Goal: Task Accomplishment & Management: Complete application form

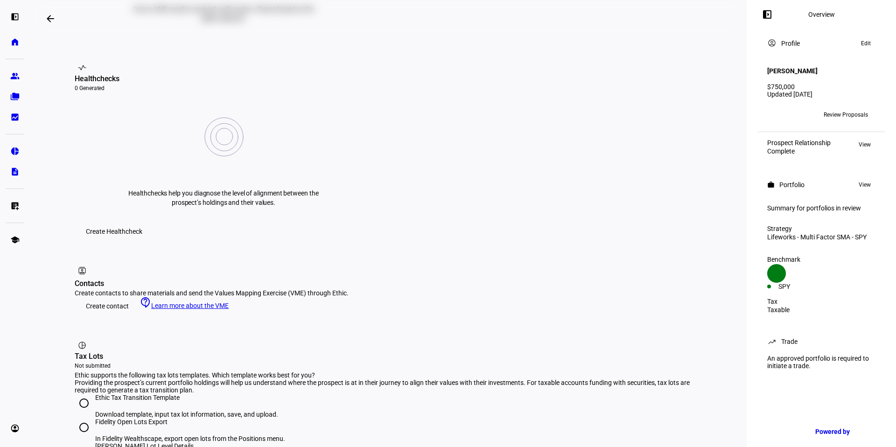
scroll to position [370, 0]
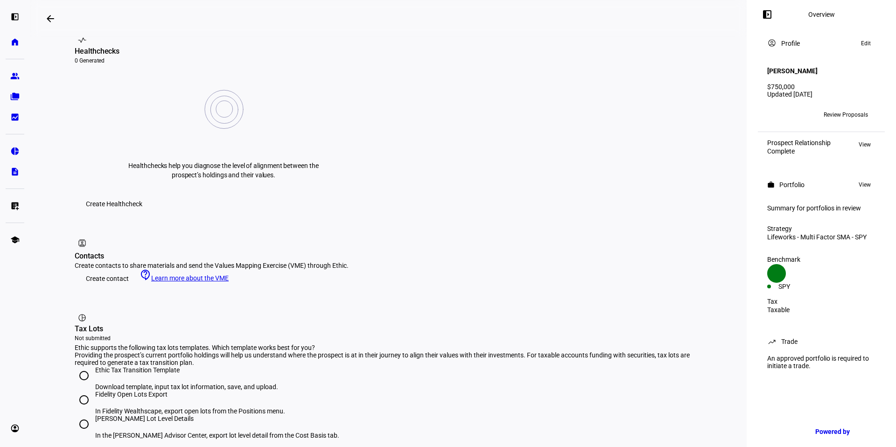
click at [81, 331] on input "Ethic Tax Transition Template Download template, input tax lot information, sav…" at bounding box center [84, 375] width 19 height 19
radio input "true"
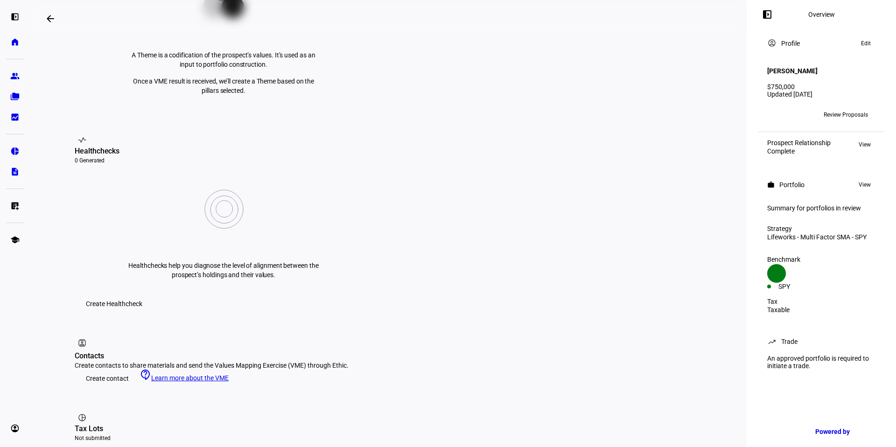
scroll to position [312, 0]
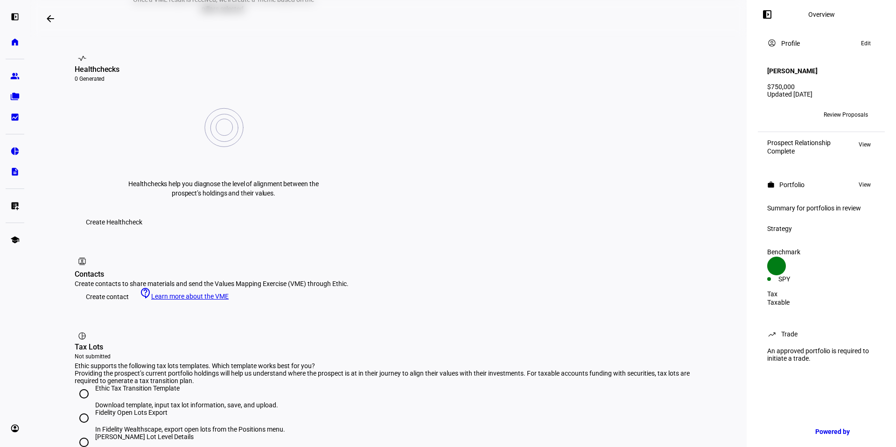
scroll to position [364, 0]
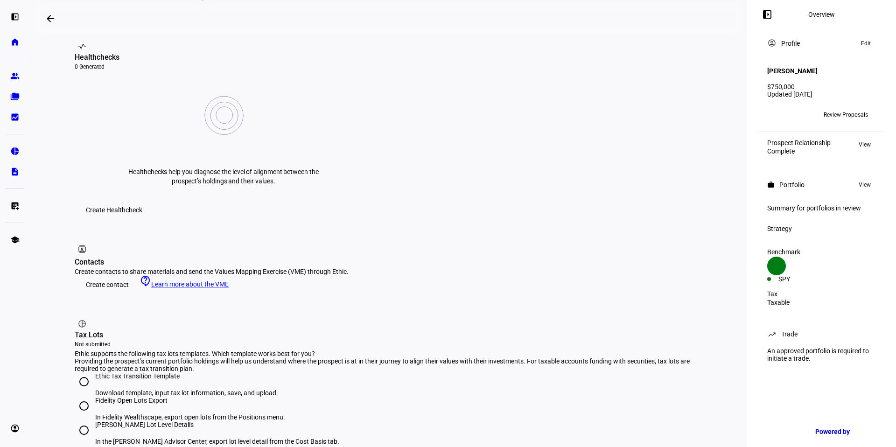
click at [81, 372] on input "Ethic Tax Transition Template Download template, input tax lot information, sav…" at bounding box center [84, 381] width 19 height 19
radio input "true"
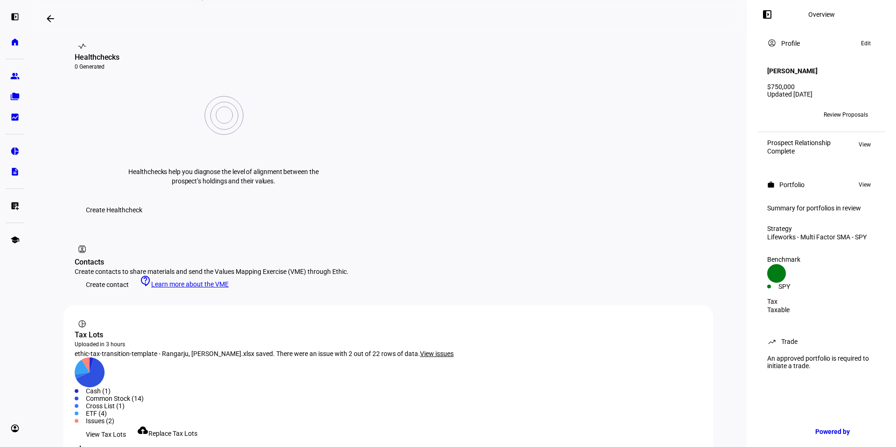
click at [420, 350] on span "View issues" at bounding box center [437, 353] width 34 height 7
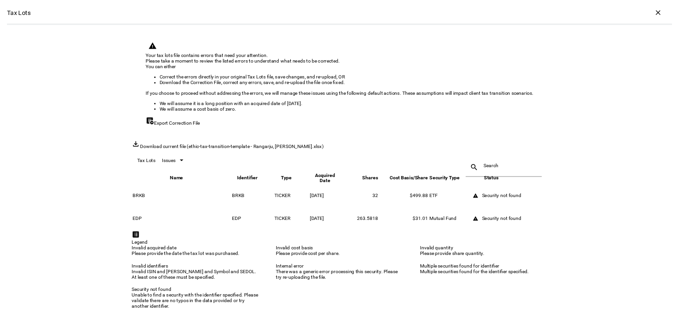
scroll to position [0, 0]
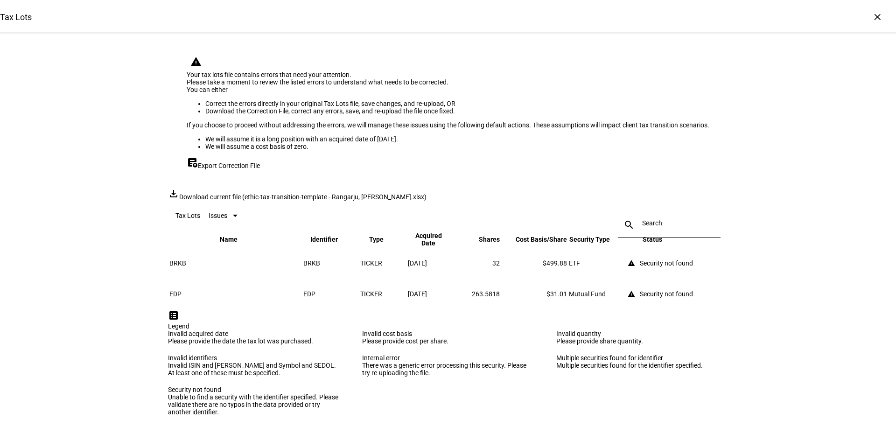
click at [244, 169] on span "Export Correction File" at bounding box center [229, 165] width 62 height 7
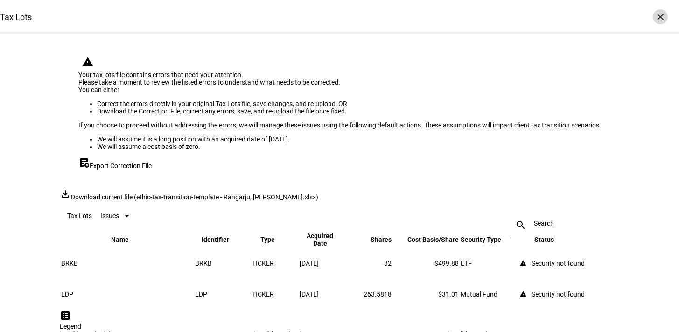
click at [657, 19] on div "×" at bounding box center [660, 16] width 15 height 15
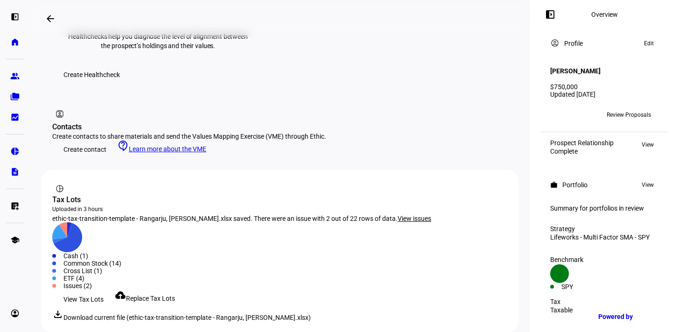
scroll to position [507, 0]
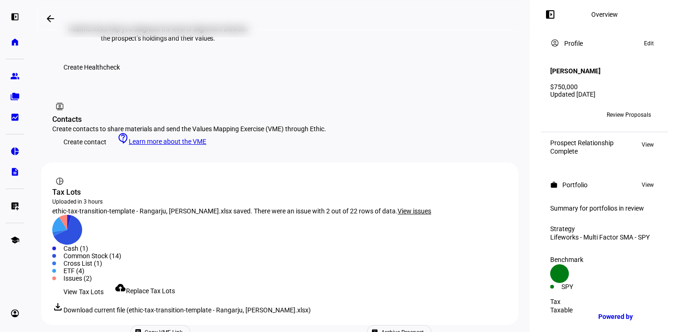
click at [164, 287] on span "Replace Tax Lots" at bounding box center [150, 290] width 49 height 7
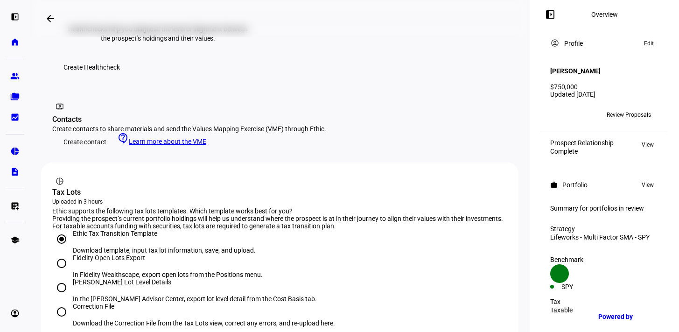
click at [65, 302] on input "Correction File Download the Correction File from the Tax Lots view, correct an…" at bounding box center [61, 311] width 19 height 19
radio input "true"
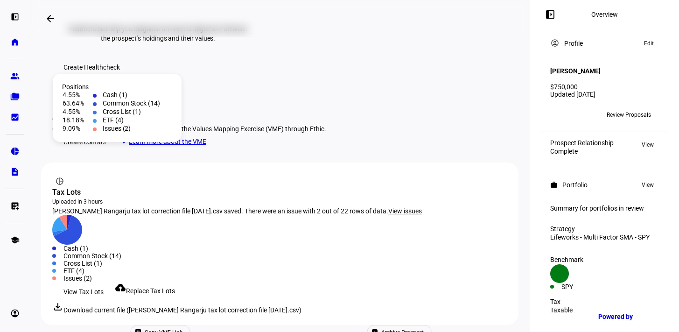
click at [413, 207] on span "View issues" at bounding box center [405, 210] width 34 height 7
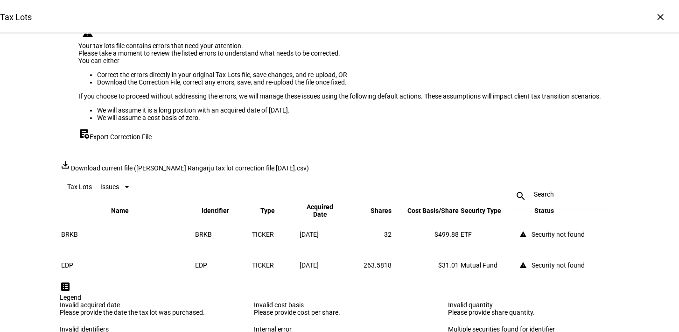
scroll to position [0, 0]
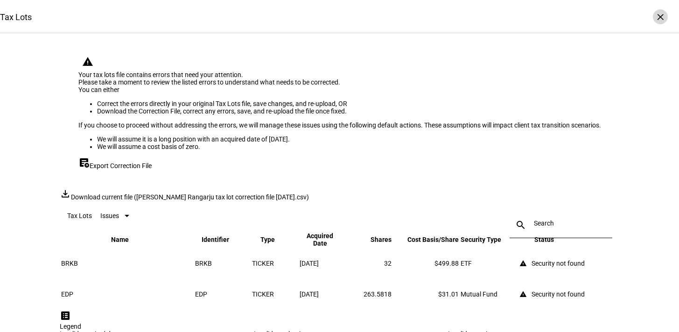
click at [653, 9] on div "×" at bounding box center [660, 16] width 15 height 15
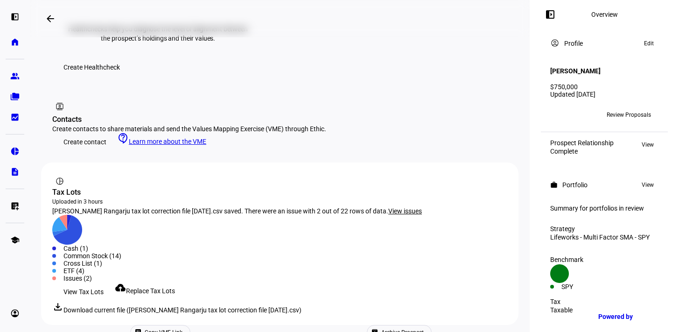
click at [175, 287] on span "Replace Tax Lots" at bounding box center [150, 290] width 49 height 7
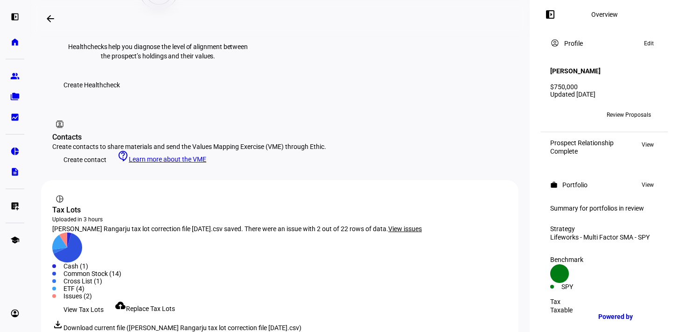
scroll to position [487, 0]
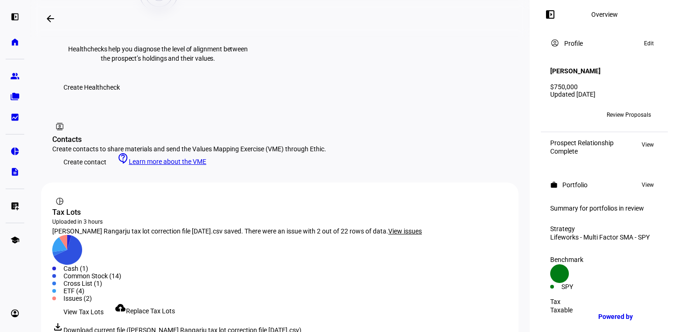
click at [412, 227] on span "View issues" at bounding box center [405, 230] width 34 height 7
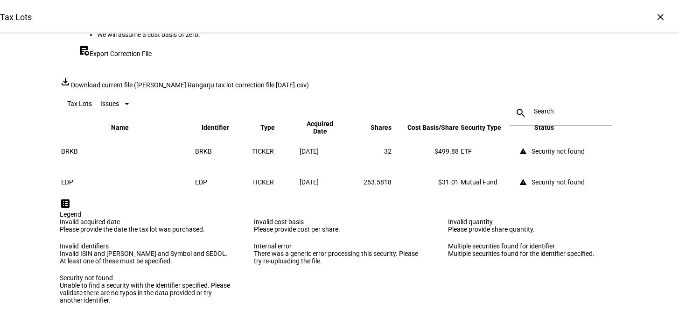
scroll to position [199, 0]
click at [654, 15] on div "×" at bounding box center [660, 16] width 15 height 15
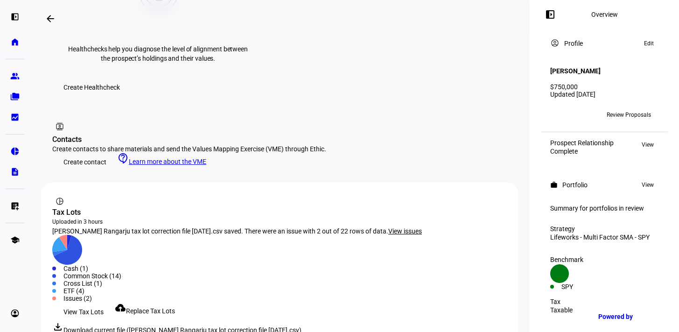
click at [159, 307] on span "Replace Tax Lots" at bounding box center [150, 310] width 49 height 7
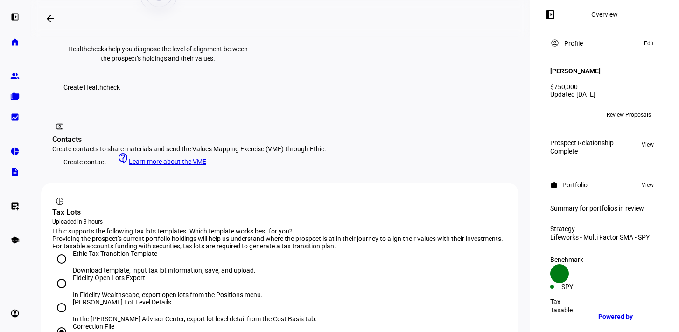
click at [66, 250] on input "Ethic Tax Transition Template Download template, input tax lot information, sav…" at bounding box center [61, 259] width 19 height 19
radio input "true"
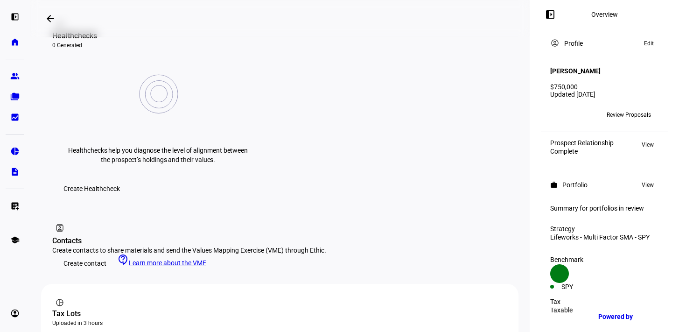
scroll to position [487, 0]
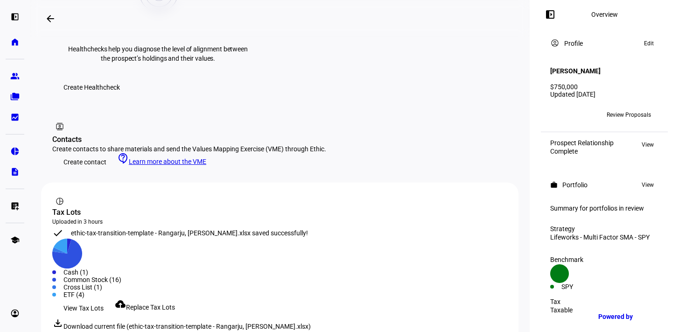
click at [98, 299] on span "View Tax Lots" at bounding box center [83, 308] width 40 height 19
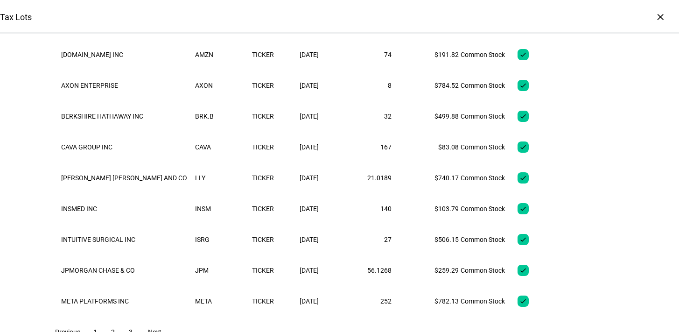
scroll to position [154, 0]
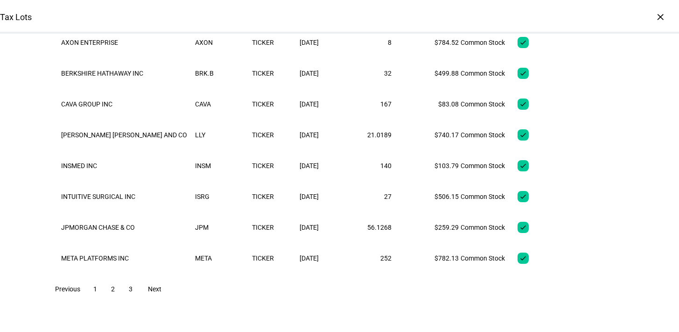
click at [115, 286] on span "2" at bounding box center [113, 288] width 4 height 7
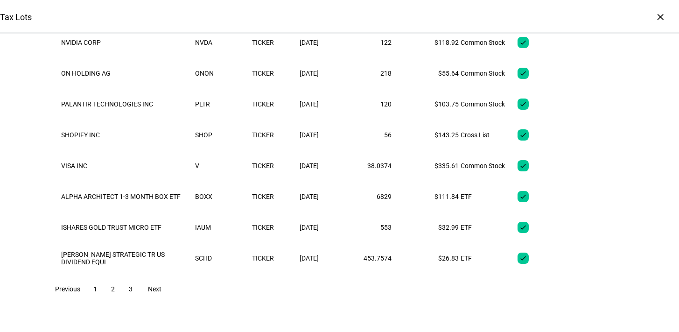
click at [133, 290] on span "3" at bounding box center [131, 288] width 4 height 7
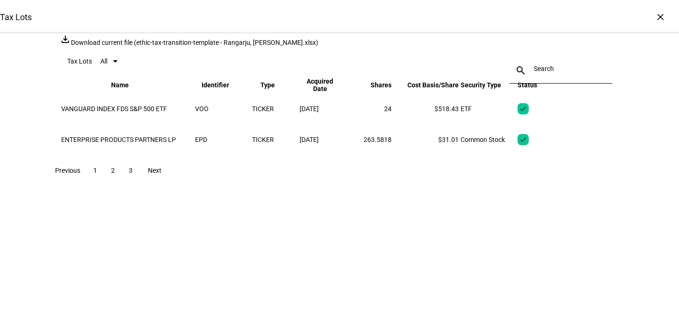
click at [121, 182] on span at bounding box center [113, 170] width 17 height 22
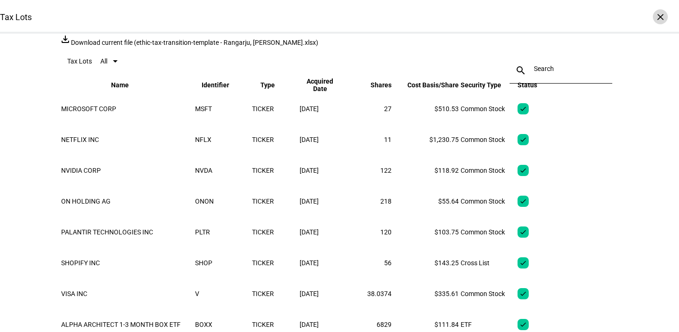
click at [659, 19] on div "×" at bounding box center [660, 16] width 15 height 15
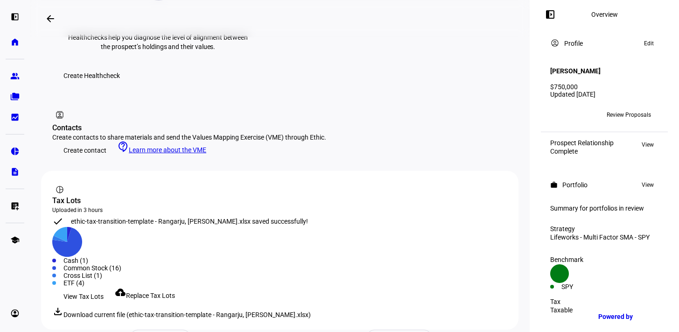
scroll to position [501, 0]
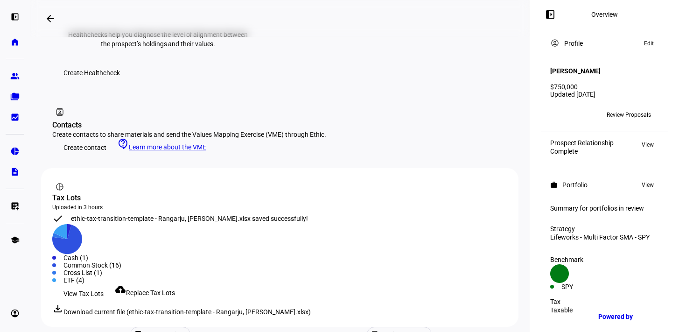
click at [632, 107] on span "Review Proposals" at bounding box center [629, 114] width 44 height 15
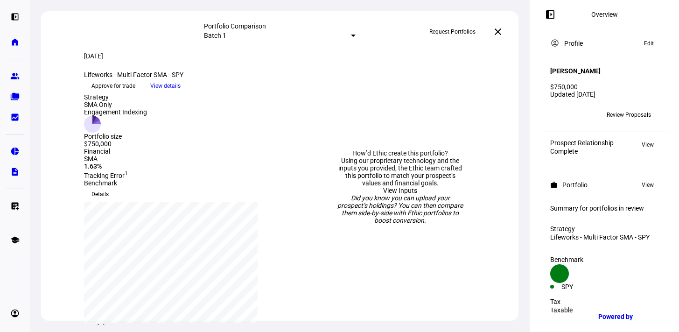
scroll to position [501, 0]
click at [441, 32] on span "Request Portfolios" at bounding box center [452, 31] width 46 height 15
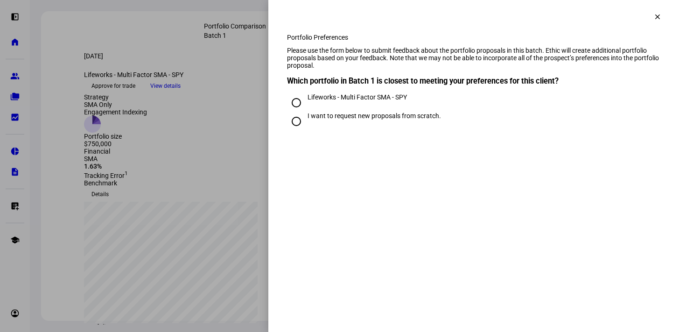
click at [653, 17] on mat-icon "clear" at bounding box center [657, 17] width 8 height 8
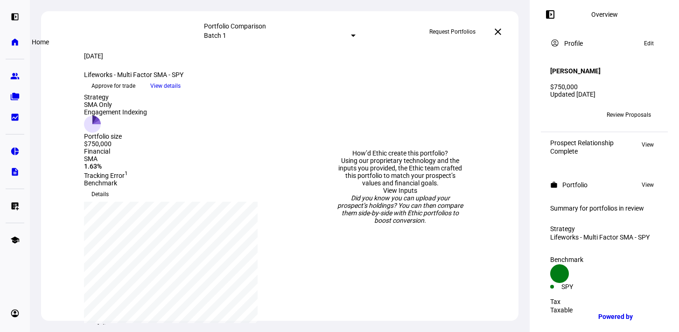
click at [15, 42] on eth-mat-symbol "home" at bounding box center [14, 41] width 9 height 9
